Goal: Task Accomplishment & Management: Use online tool/utility

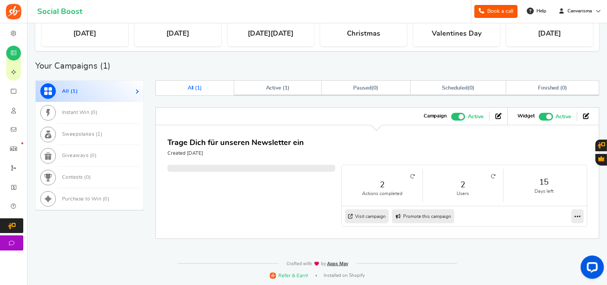
scroll to position [265, 0]
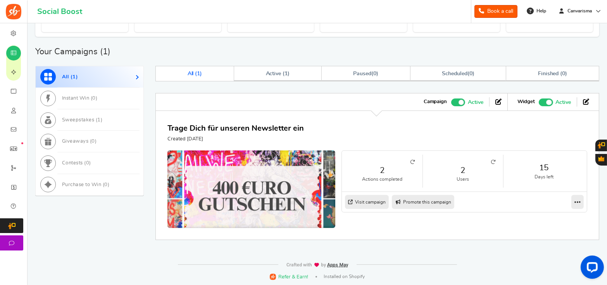
click at [252, 184] on img at bounding box center [252, 198] width 252 height 144
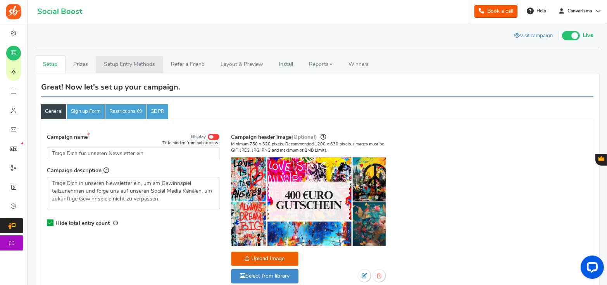
click at [141, 66] on link "Setup Entry Methods" at bounding box center [129, 64] width 67 height 17
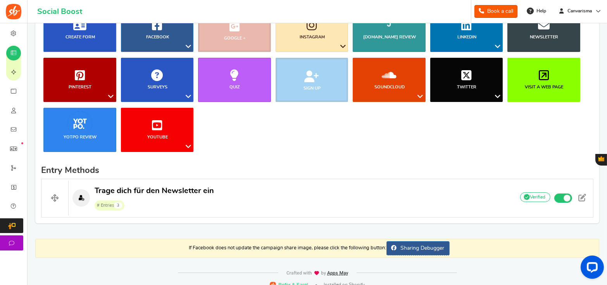
scroll to position [122, 0]
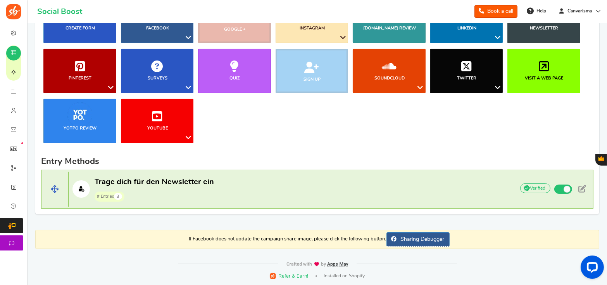
click at [268, 196] on p "Trage dich für den Newsletter ein # Entries 3" at bounding box center [288, 189] width 438 height 25
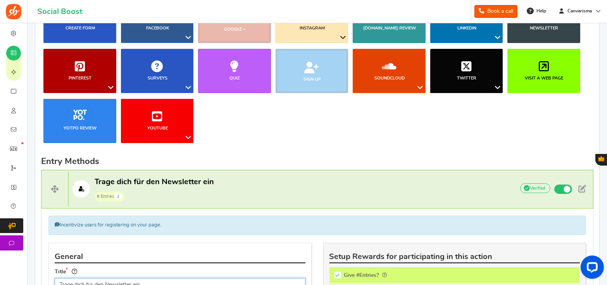
scroll to position [127, 0]
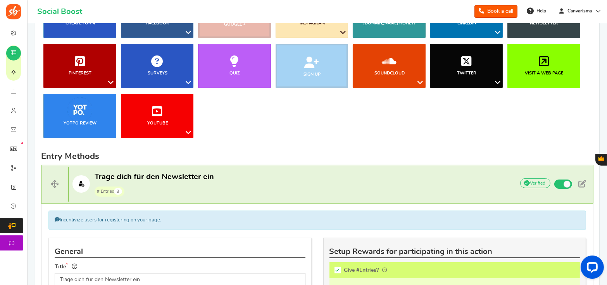
click at [330, 133] on ul "Blog Comments Create Form Facebook Visit a Facebook Page Includes Like Share on…" at bounding box center [317, 69] width 552 height 150
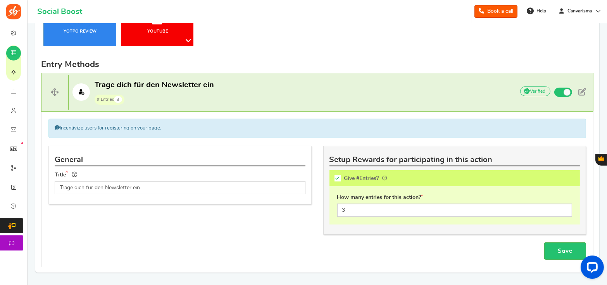
scroll to position [200, 0]
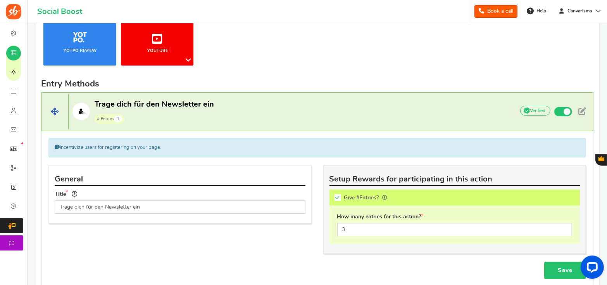
click at [341, 121] on p "Trage dich für den Newsletter ein # Entries 3" at bounding box center [288, 111] width 438 height 25
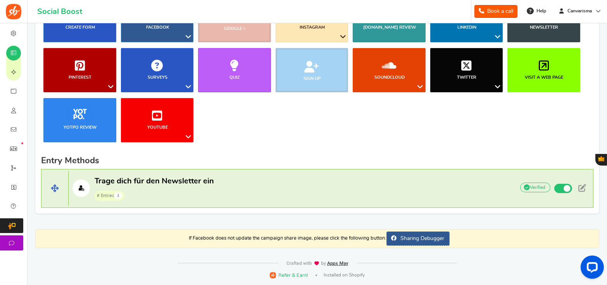
scroll to position [122, 0]
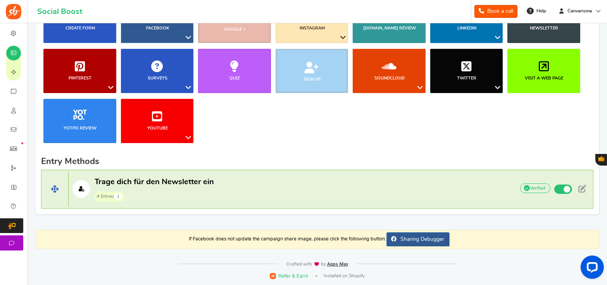
click at [341, 121] on ul "Blog Comments Create Form Facebook Visit a Facebook Page Includes Like Share on…" at bounding box center [317, 74] width 552 height 150
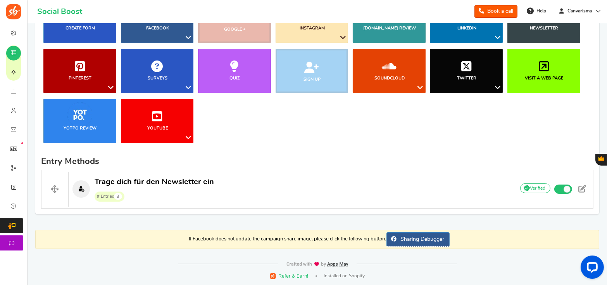
scroll to position [0, 0]
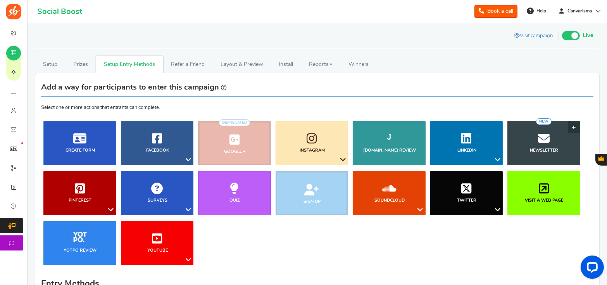
click at [557, 131] on link "Newsletter NEW" at bounding box center [543, 143] width 73 height 44
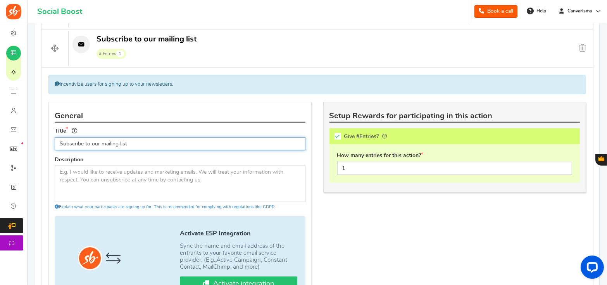
scroll to position [52, 0]
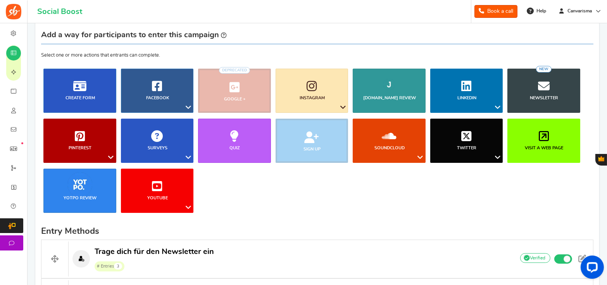
drag, startPoint x: 605, startPoint y: 76, endPoint x: 607, endPoint y: 87, distance: 11.4
click at [607, 87] on html "For the best experience, view this on a desktop! Social Boost Book a call 0 WAR…" at bounding box center [303, 90] width 607 height 285
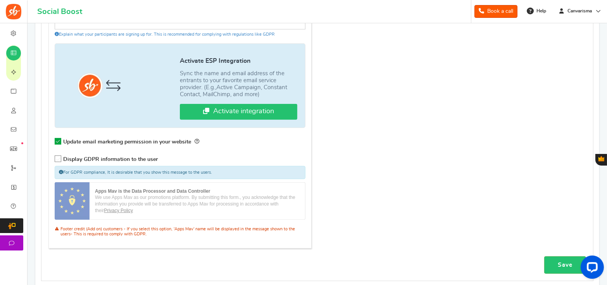
scroll to position [475, 0]
